Goal: Navigation & Orientation: Find specific page/section

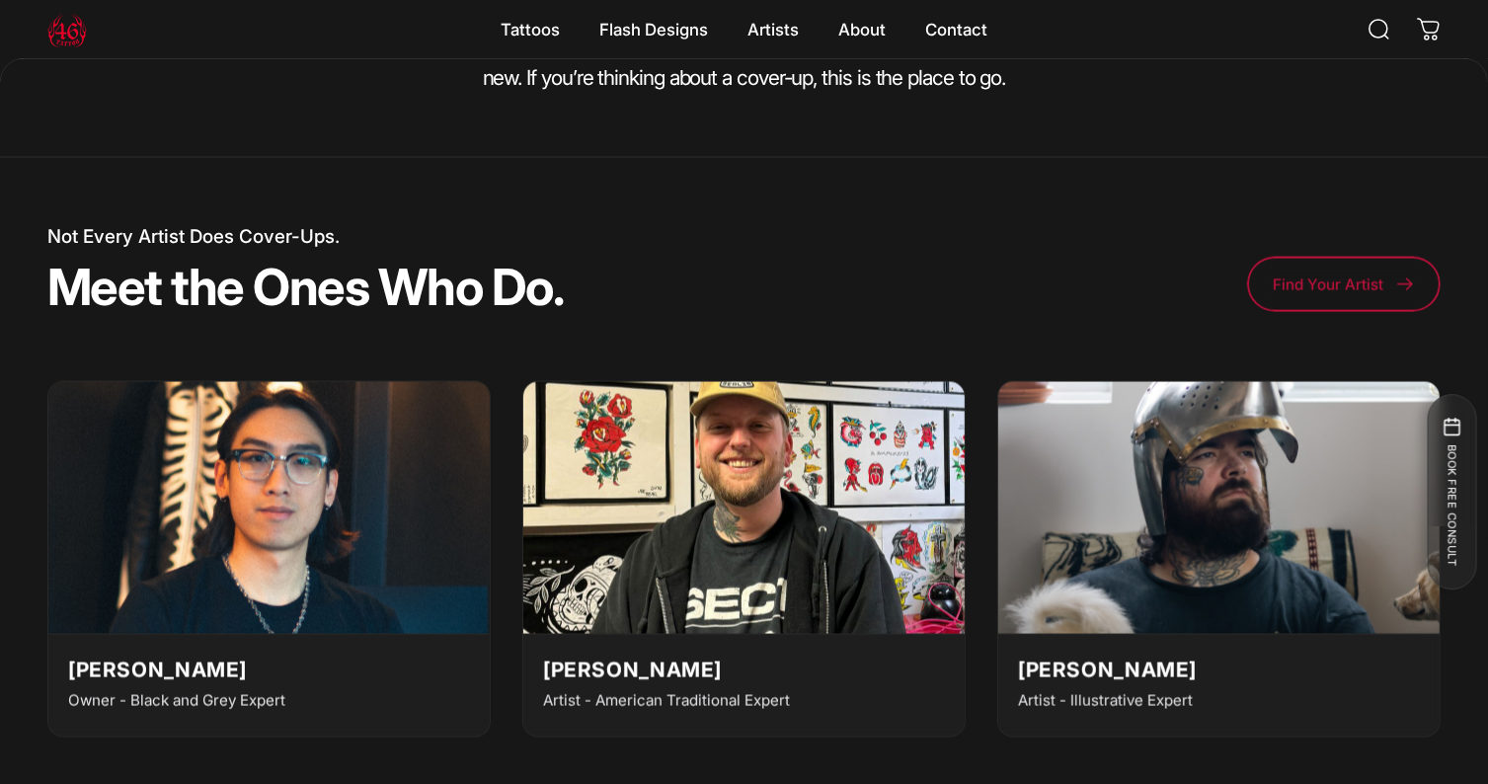
scroll to position [2940, 0]
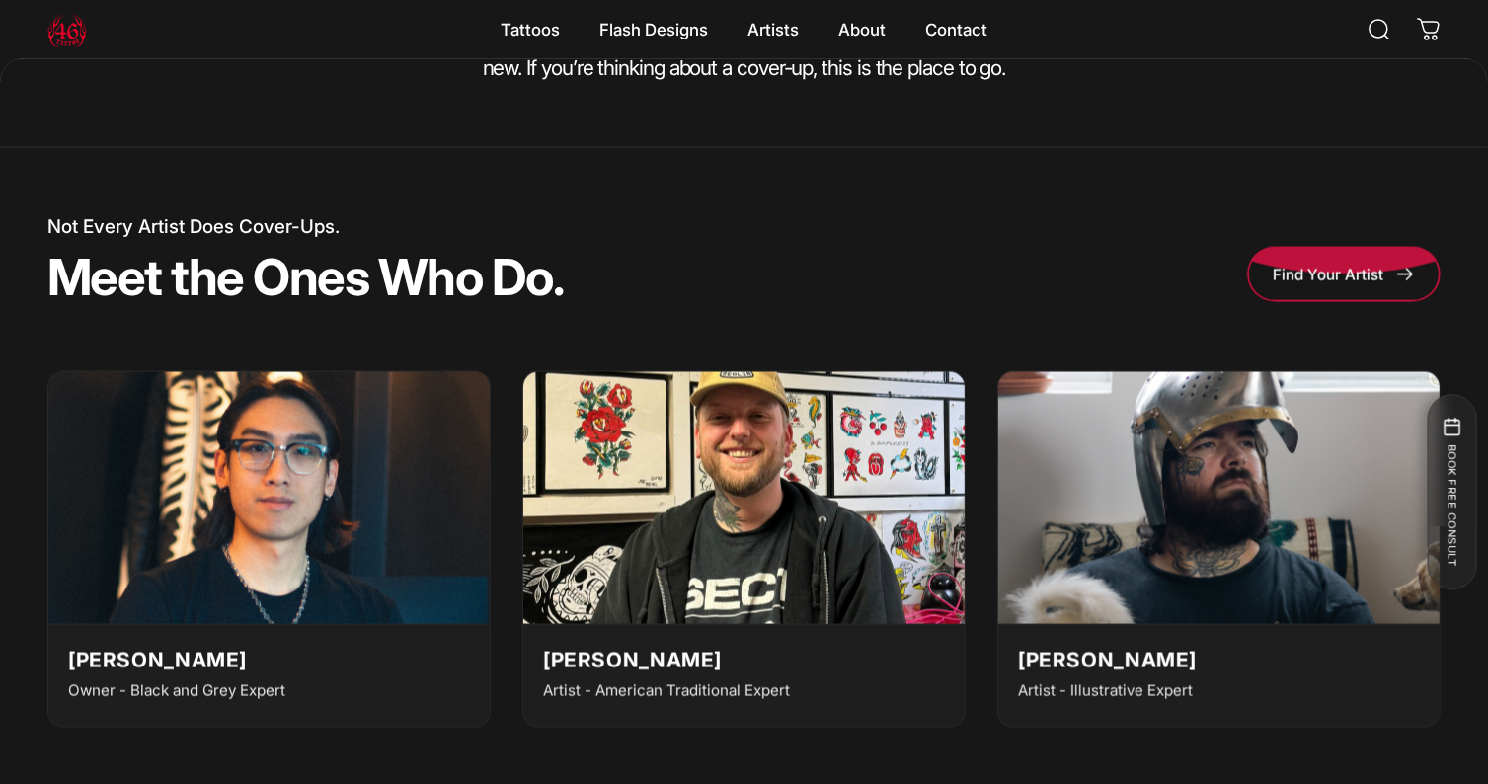
click at [1324, 273] on span at bounding box center [1344, 218] width 290 height 111
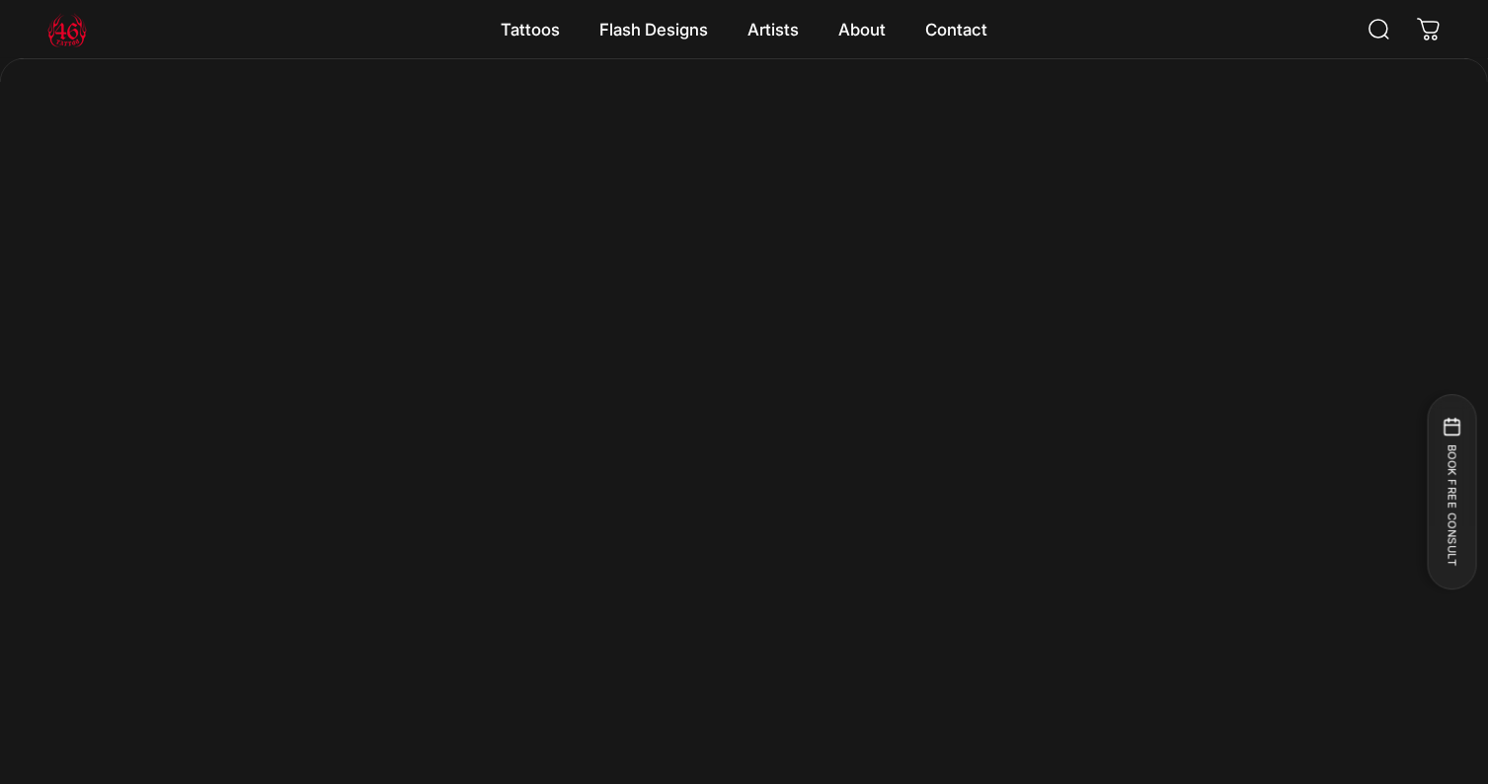
scroll to position [3013, 0]
click at [59, 34] on img at bounding box center [66, 29] width 39 height 39
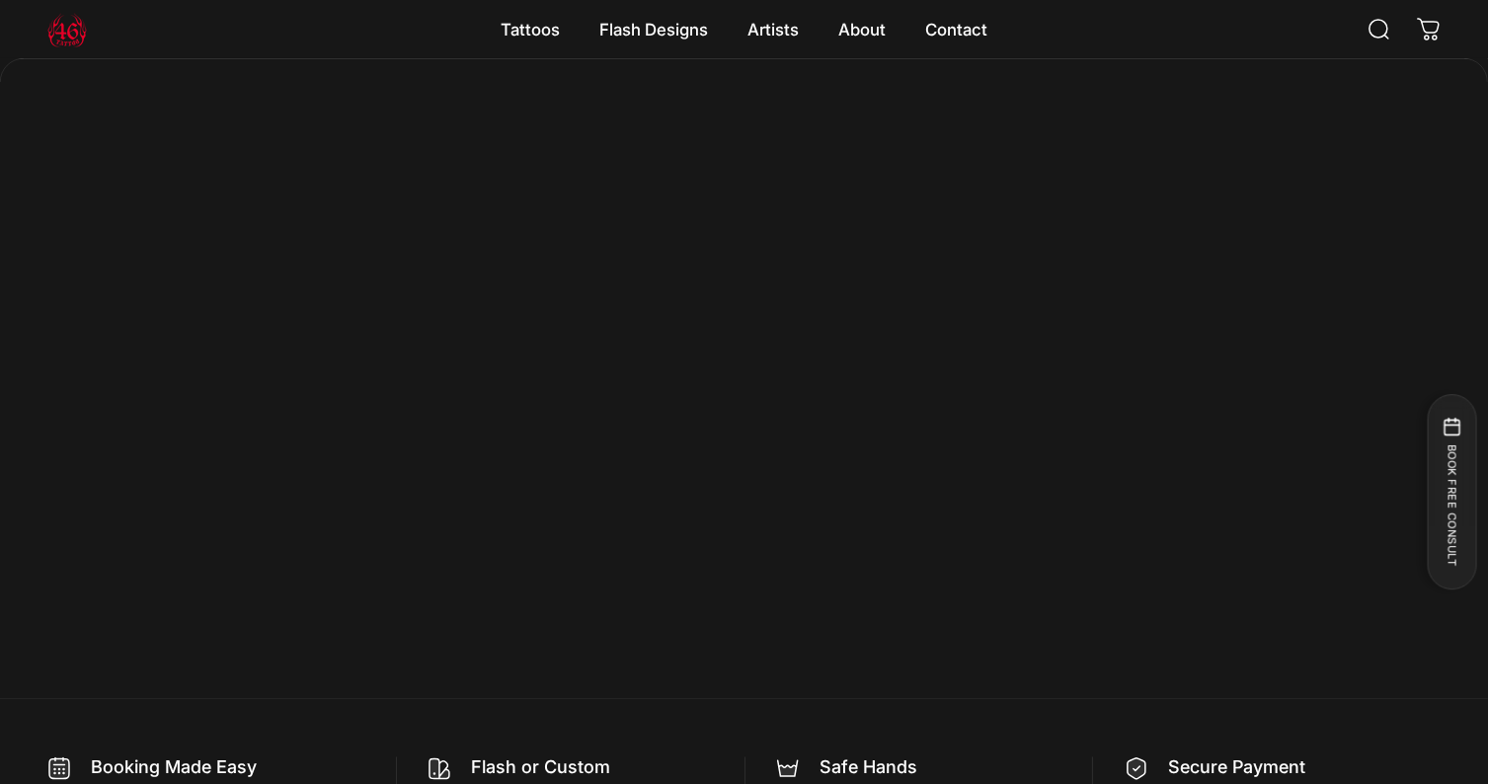
scroll to position [3278, 0]
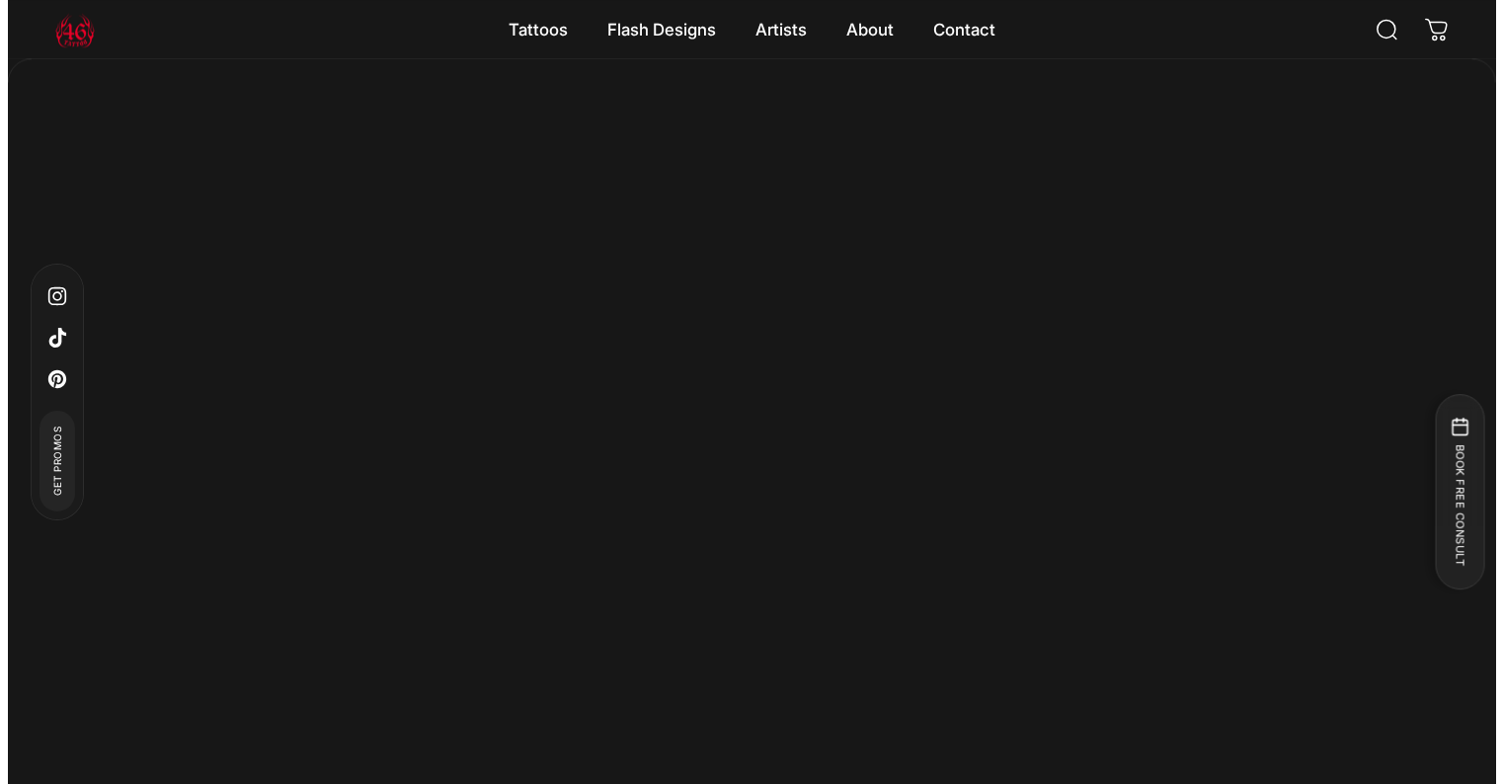
scroll to position [11276, 0]
